Goal: Task Accomplishment & Management: Manage account settings

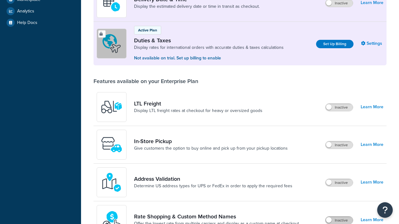
click at [339, 217] on label "Inactive" at bounding box center [338, 220] width 27 height 7
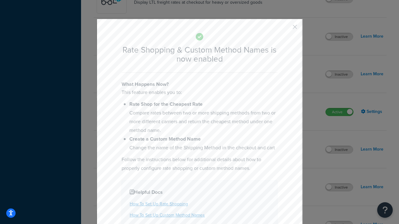
click at [285, 29] on button "button" at bounding box center [286, 29] width 2 height 2
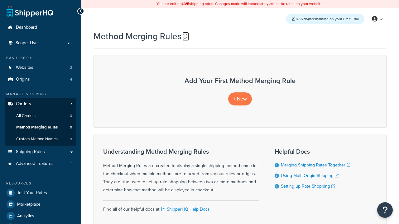
click at [185, 36] on icon at bounding box center [184, 36] width 5 height 5
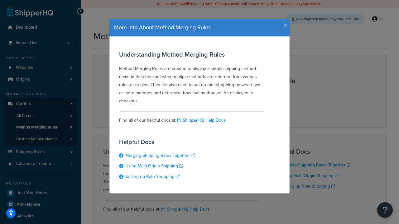
click at [284, 24] on icon "button" at bounding box center [285, 26] width 4 height 6
